Goal: Transaction & Acquisition: Purchase product/service

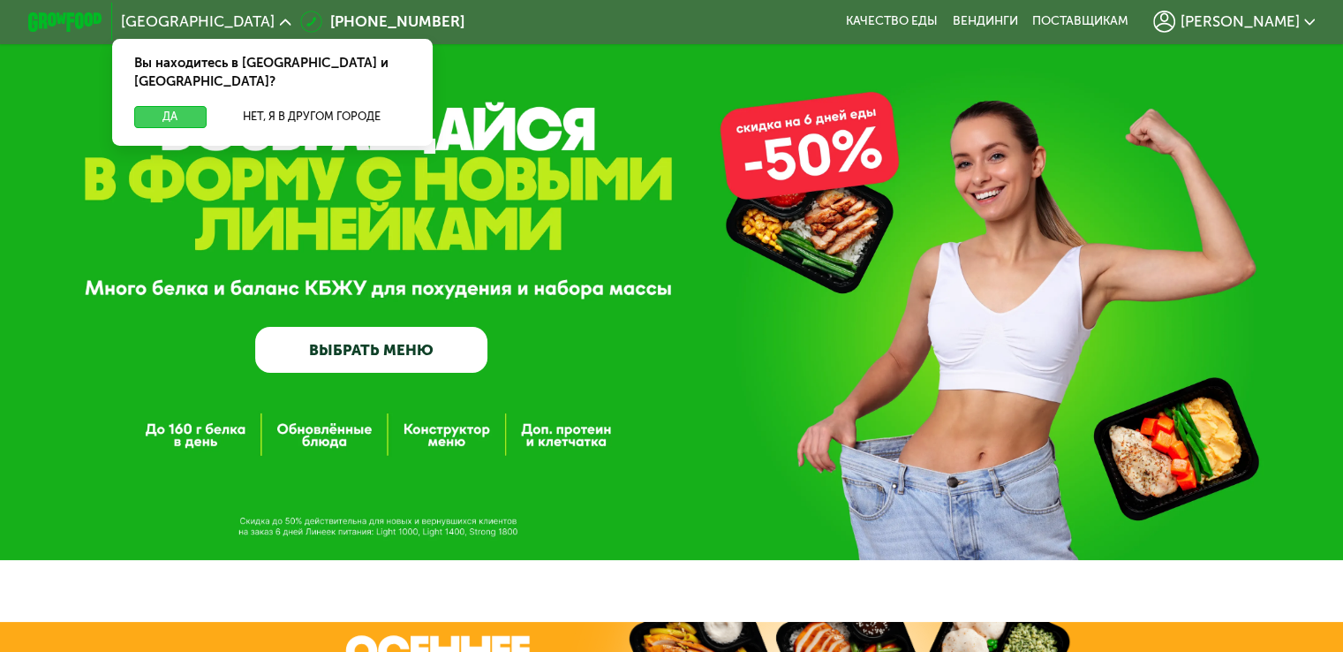
click at [178, 106] on button "Да" at bounding box center [170, 117] width 72 height 22
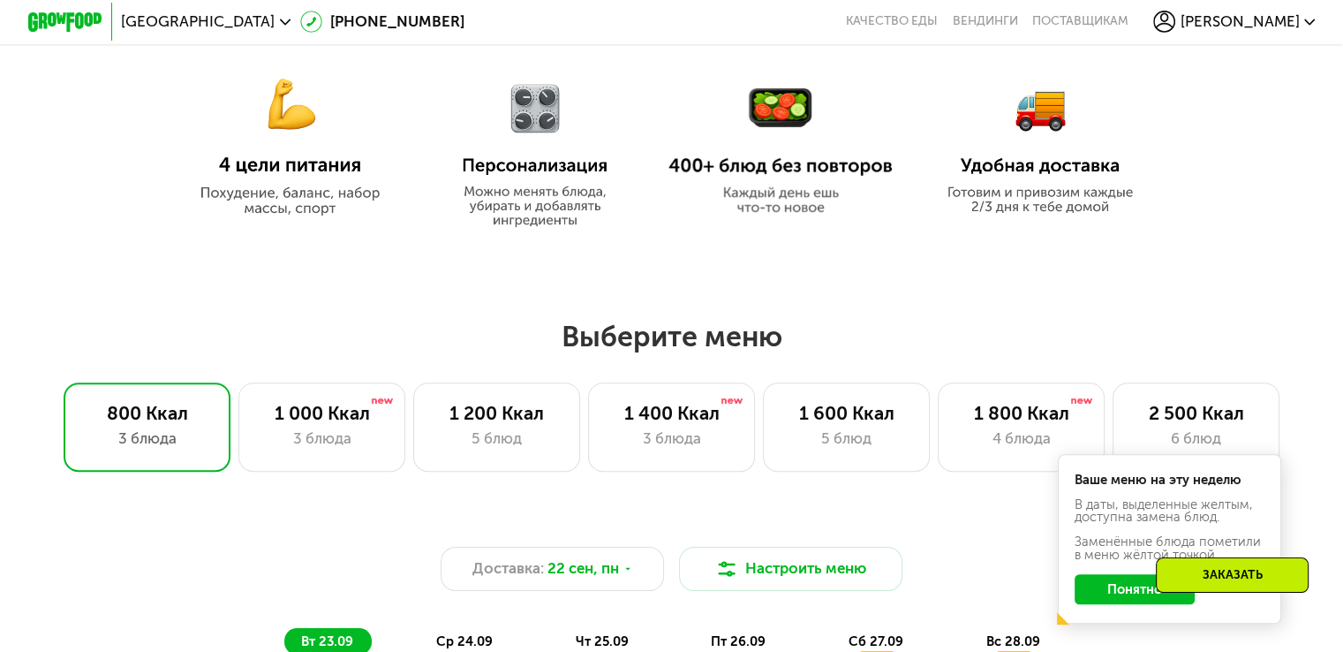
scroll to position [883, 0]
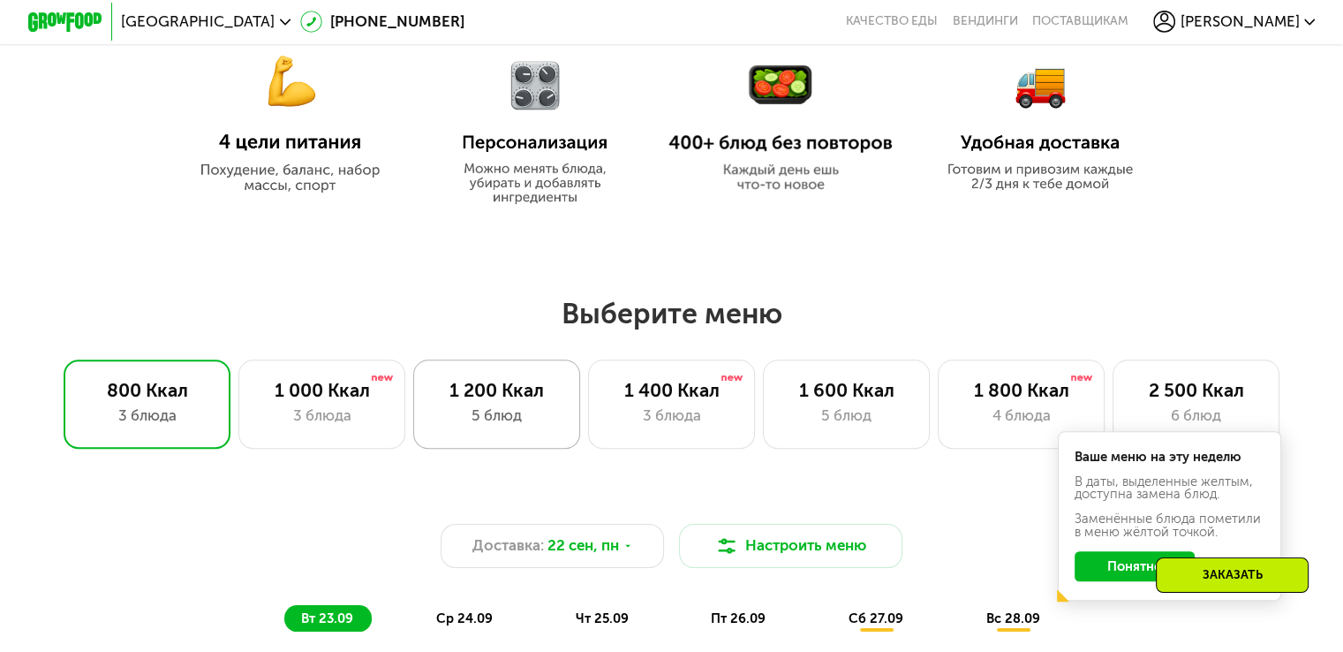
click at [478, 394] on div "1 200 Ккал" at bounding box center [497, 390] width 128 height 22
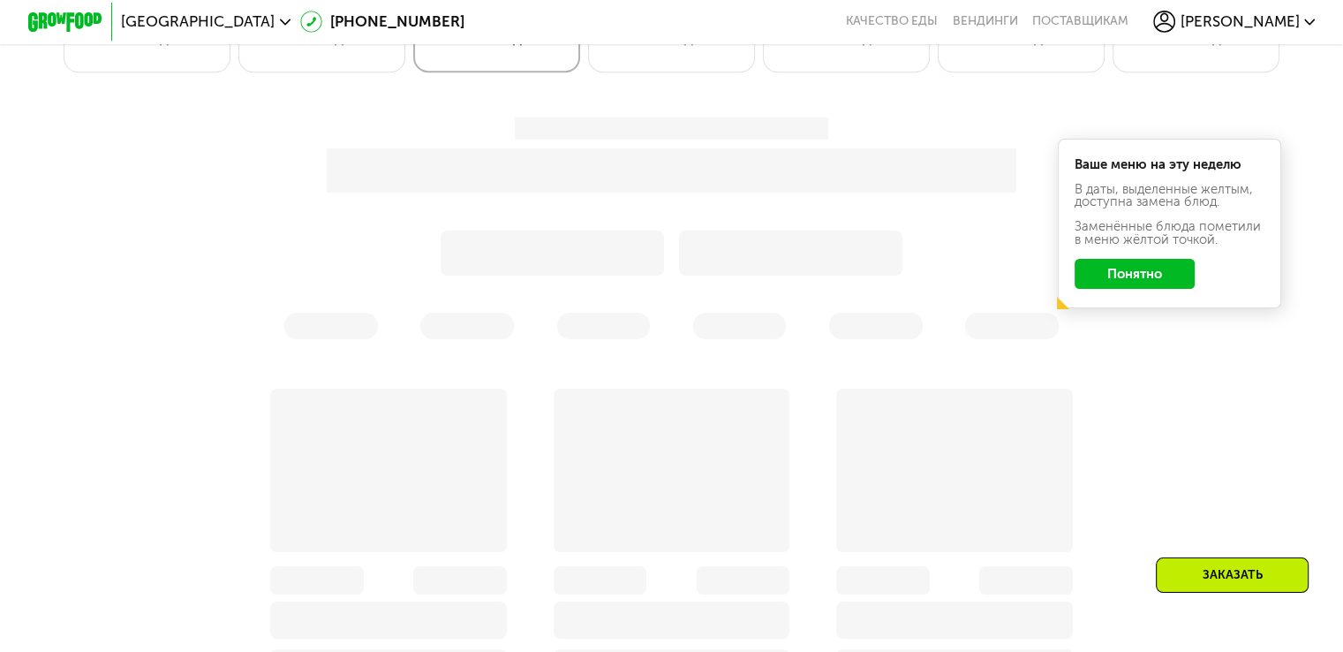
scroll to position [1325, 0]
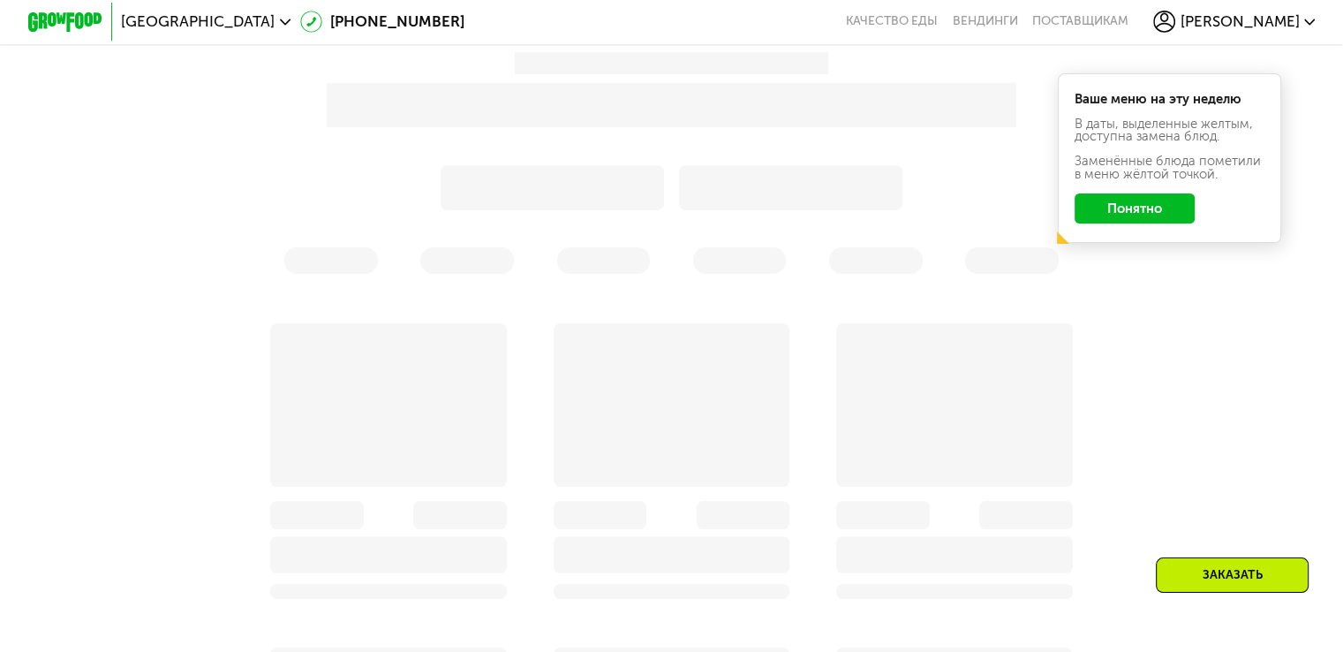
click at [1148, 215] on div "Ваше меню на эту неделю В даты, выделенные желтым, доступна замена блюд. Заменё…" at bounding box center [671, 522] width 1149 height 962
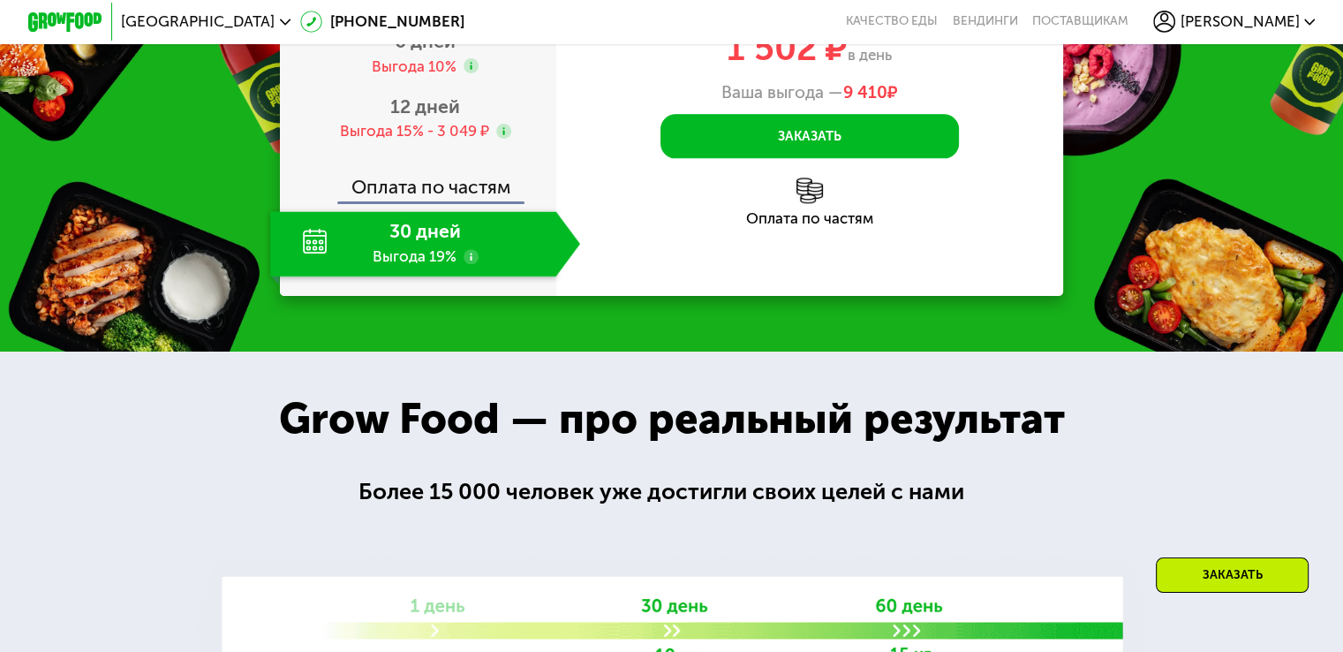
scroll to position [2296, 0]
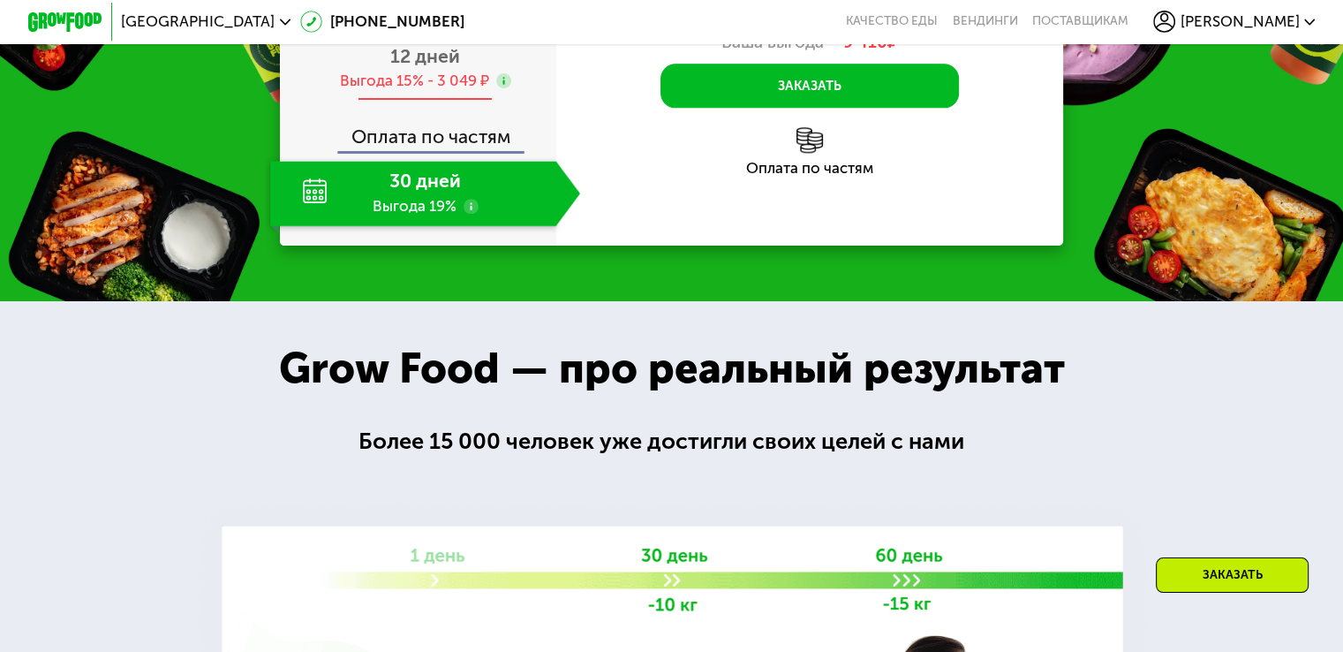
click at [432, 91] on div "Выгода 15% - 3 049 ₽" at bounding box center [413, 81] width 149 height 20
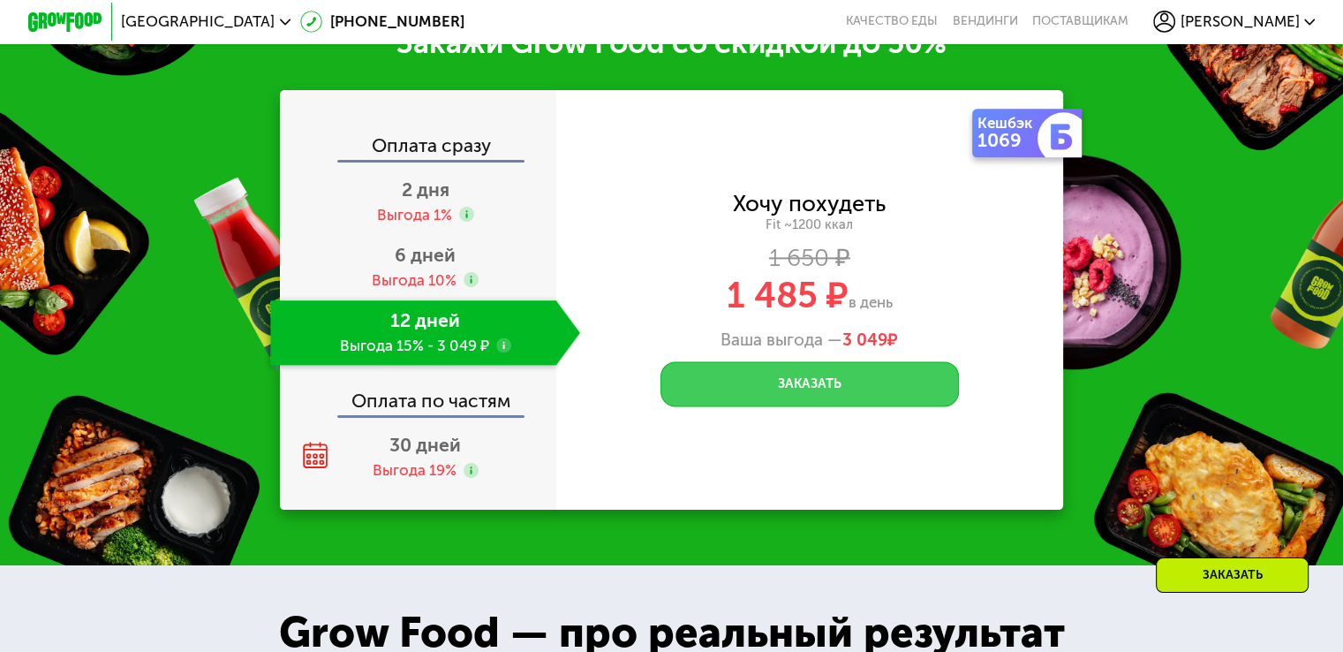
click at [870, 406] on button "Заказать" at bounding box center [810, 383] width 298 height 45
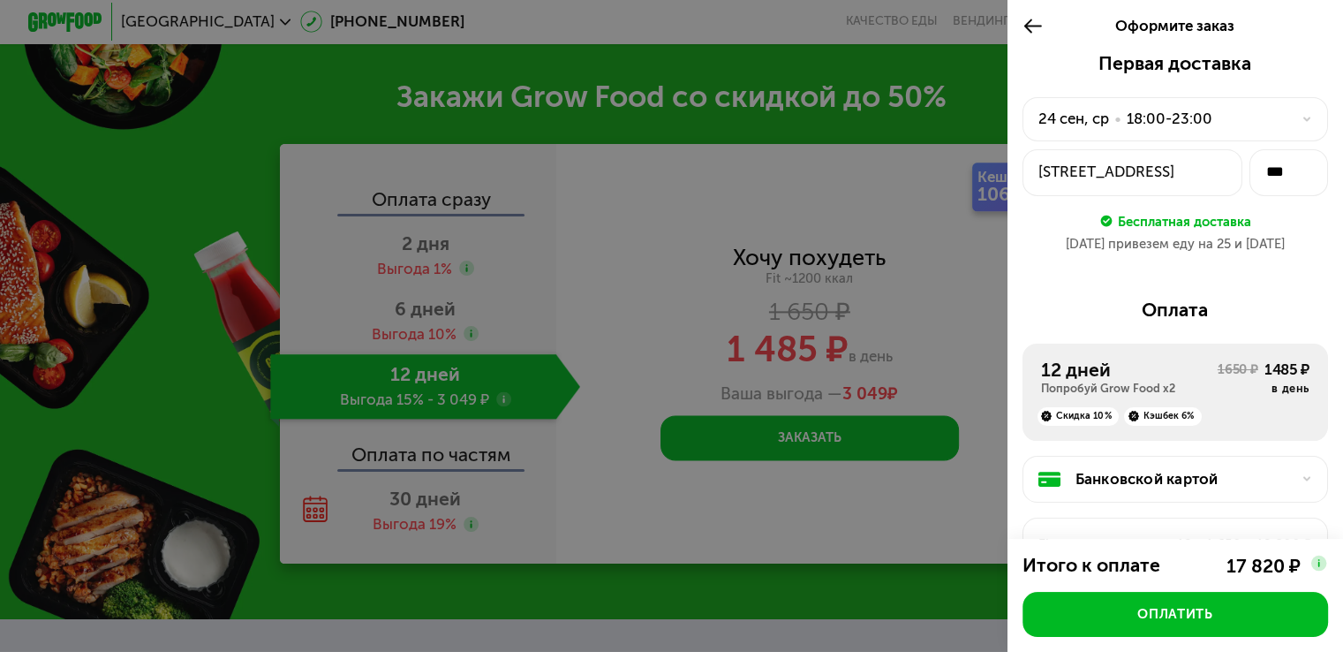
scroll to position [2119, 0]
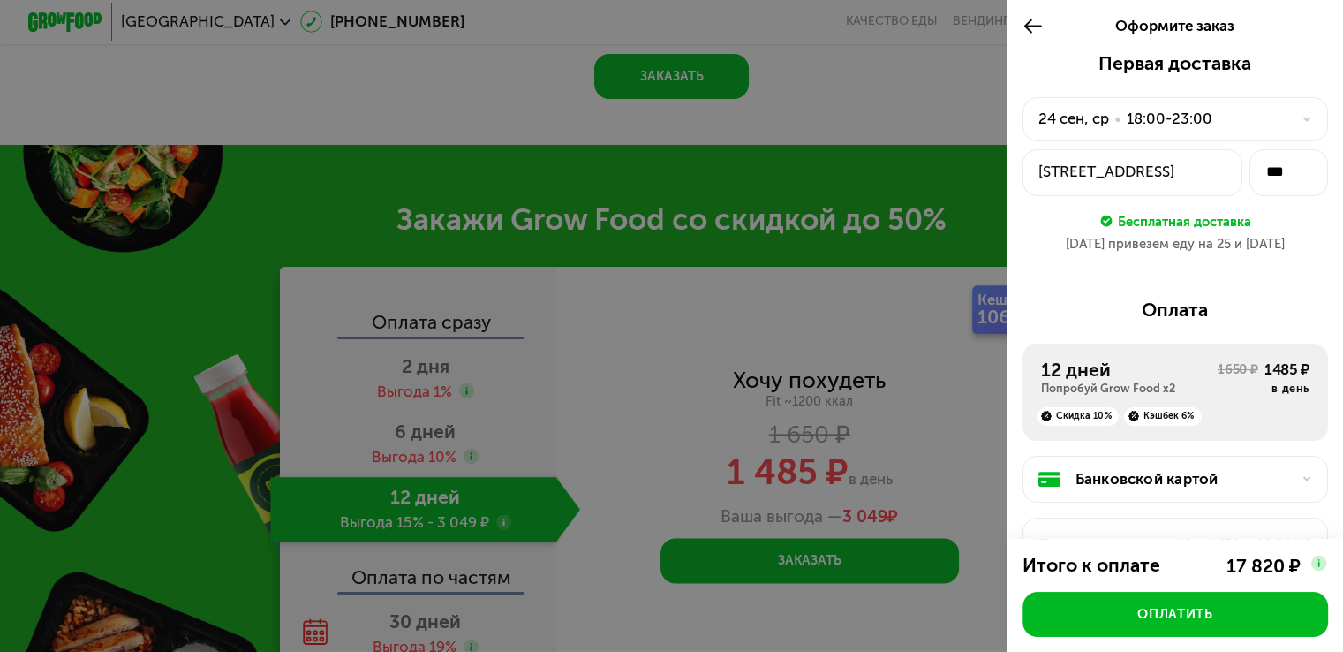
click at [1023, 28] on icon at bounding box center [1033, 26] width 21 height 22
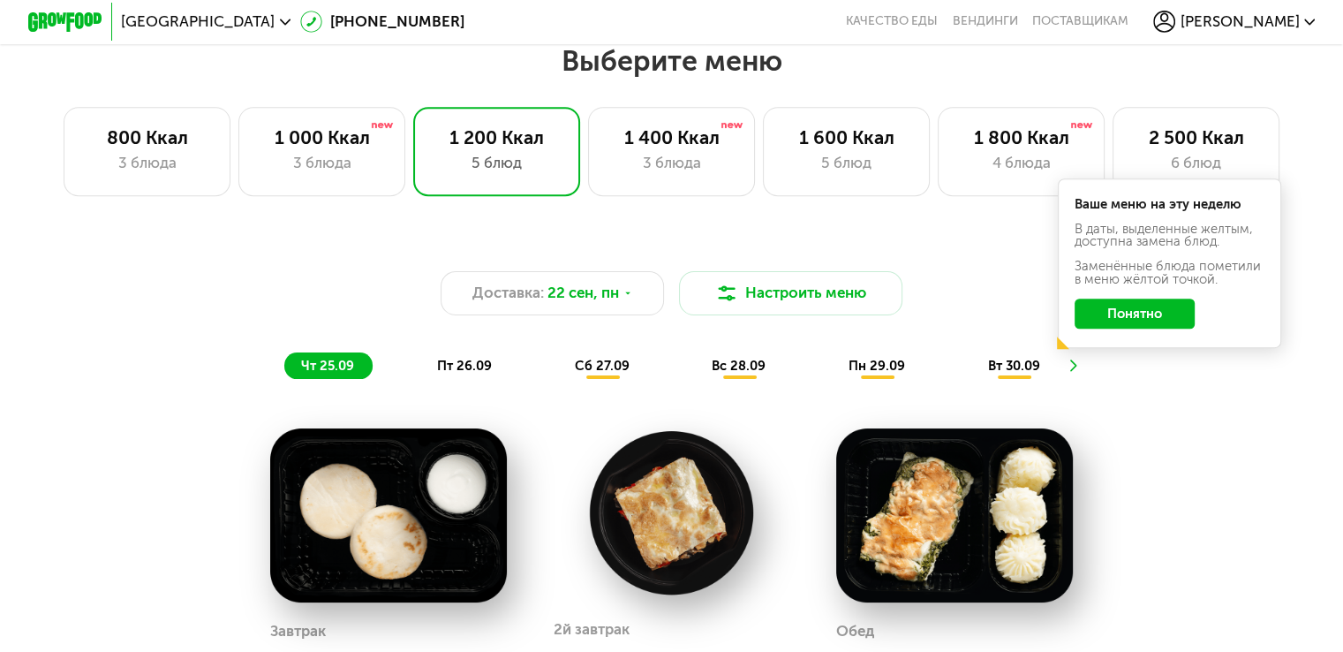
scroll to position [1060, 0]
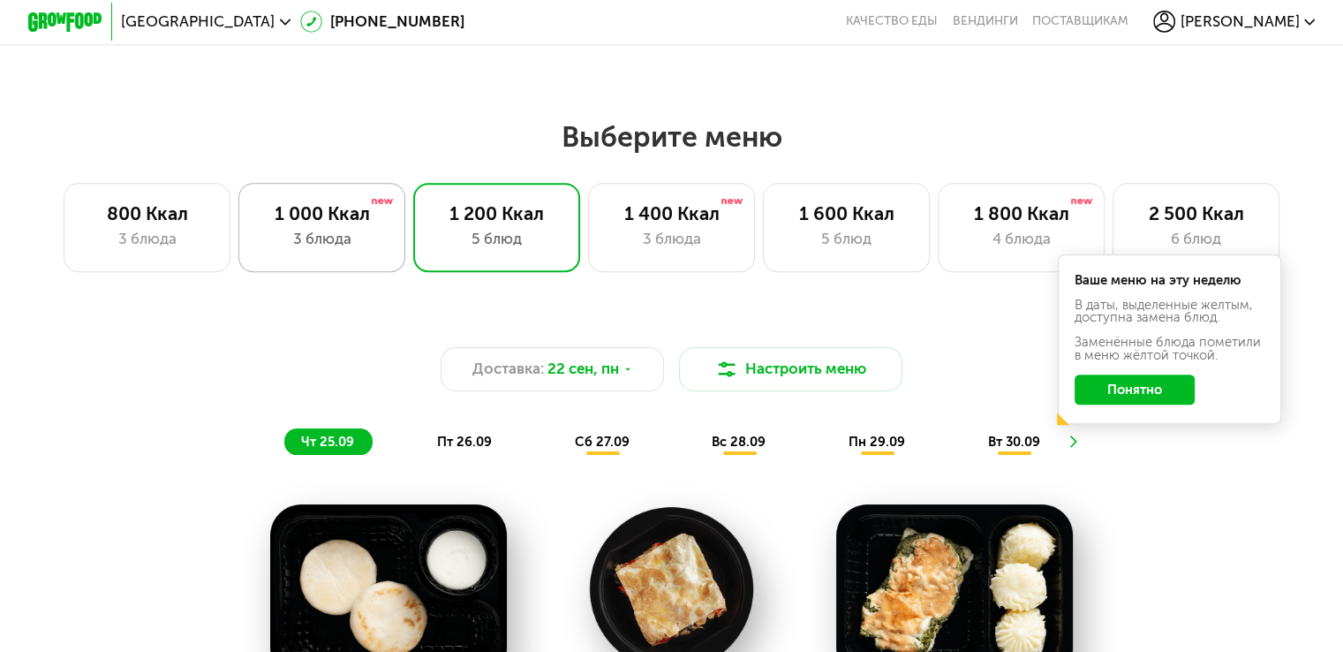
click at [306, 250] on div "3 блюда" at bounding box center [322, 239] width 128 height 22
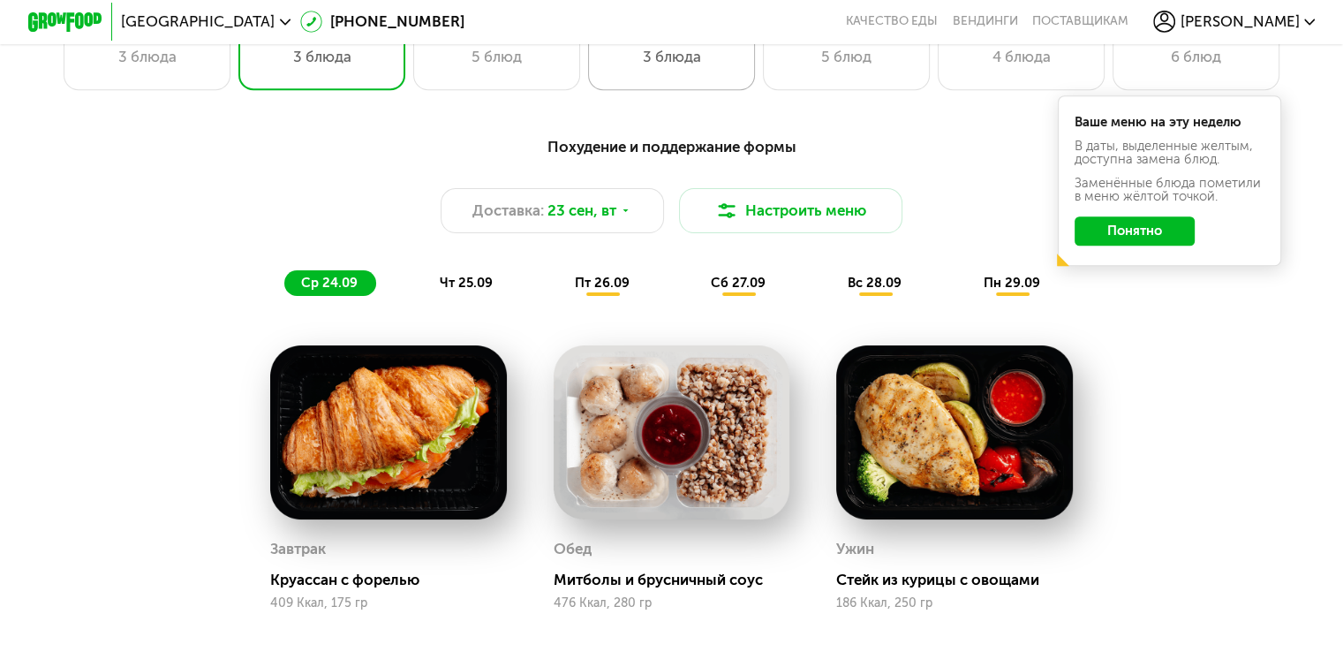
scroll to position [1335, 0]
